Goal: Navigation & Orientation: Find specific page/section

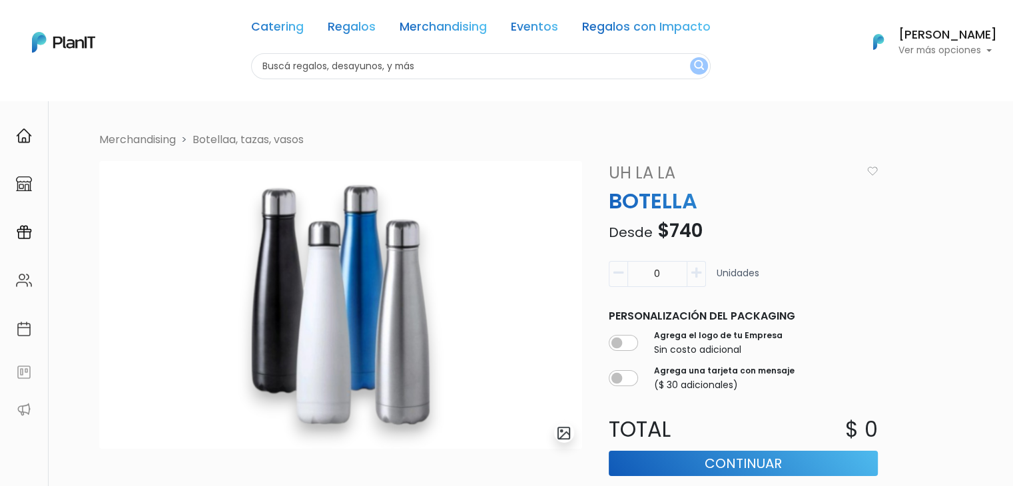
click at [917, 46] on p "Ver más opciones" at bounding box center [948, 50] width 99 height 9
click at [909, 199] on link "Cerrar Sesión" at bounding box center [938, 198] width 119 height 27
